Goal: Obtain resource: Obtain resource

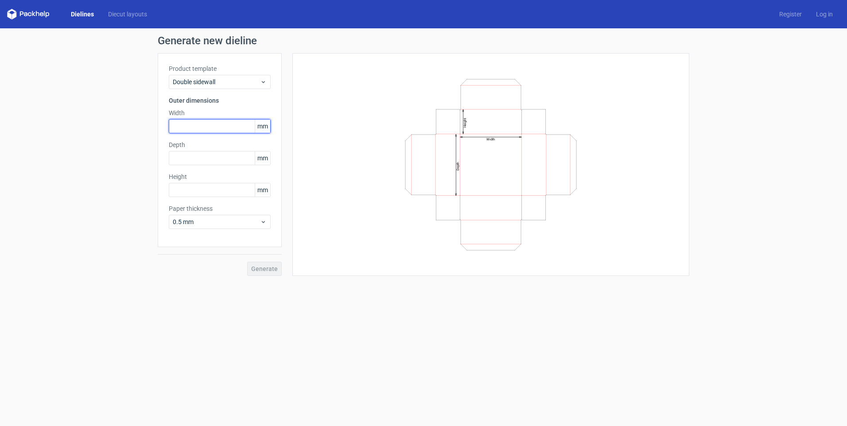
click at [199, 127] on input "text" at bounding box center [220, 126] width 102 height 14
type input "78"
click at [202, 160] on input "text" at bounding box center [220, 158] width 102 height 14
type input "35"
click at [196, 188] on input "text" at bounding box center [220, 190] width 102 height 14
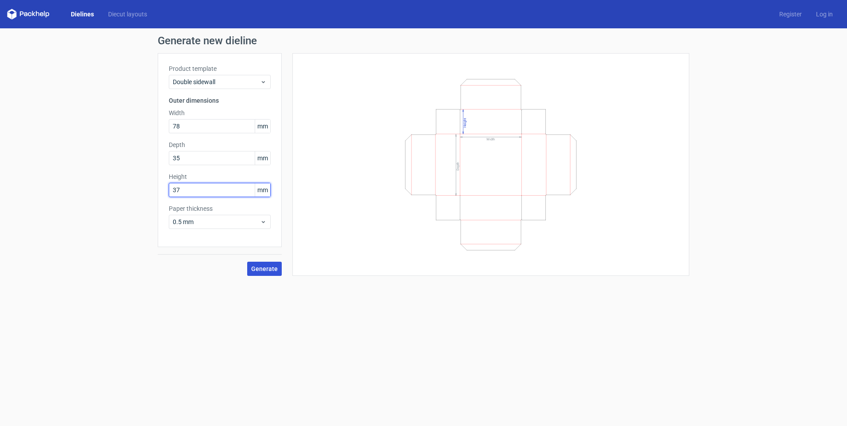
type input "37"
click at [273, 269] on span "Generate" at bounding box center [264, 269] width 27 height 6
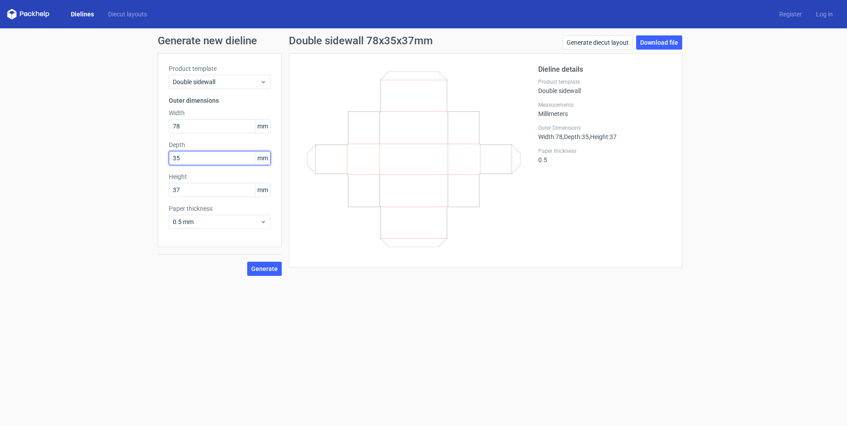
drag, startPoint x: 203, startPoint y: 154, endPoint x: 71, endPoint y: 153, distance: 131.6
click at [71, 153] on div "Generate new dieline Product template Double sidewall Outer dimensions Width 78…" at bounding box center [423, 155] width 847 height 255
click at [260, 269] on span "Generate" at bounding box center [264, 269] width 27 height 6
drag, startPoint x: 195, startPoint y: 154, endPoint x: 139, endPoint y: 165, distance: 57.4
click at [139, 165] on div "Generate new dieline Product template Double sidewall Outer dimensions Width 78…" at bounding box center [423, 155] width 847 height 255
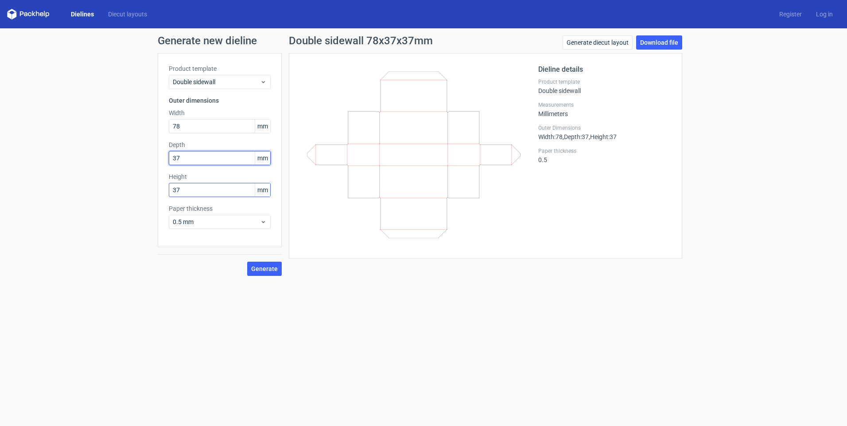
type input "37"
drag, startPoint x: 202, startPoint y: 185, endPoint x: 153, endPoint y: 191, distance: 49.5
click at [153, 191] on div "Generate new dieline Product template Double sidewall Outer dimensions Width 78…" at bounding box center [423, 155] width 847 height 255
type input "25"
click at [273, 269] on span "Generate" at bounding box center [264, 269] width 27 height 6
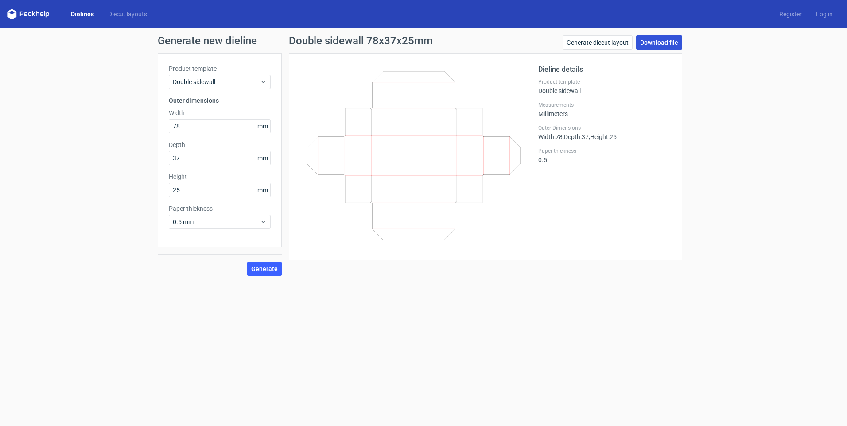
click at [668, 39] on link "Download file" at bounding box center [659, 42] width 46 height 14
click at [655, 41] on link "Download file" at bounding box center [659, 42] width 46 height 14
